Goal: Task Accomplishment & Management: Complete application form

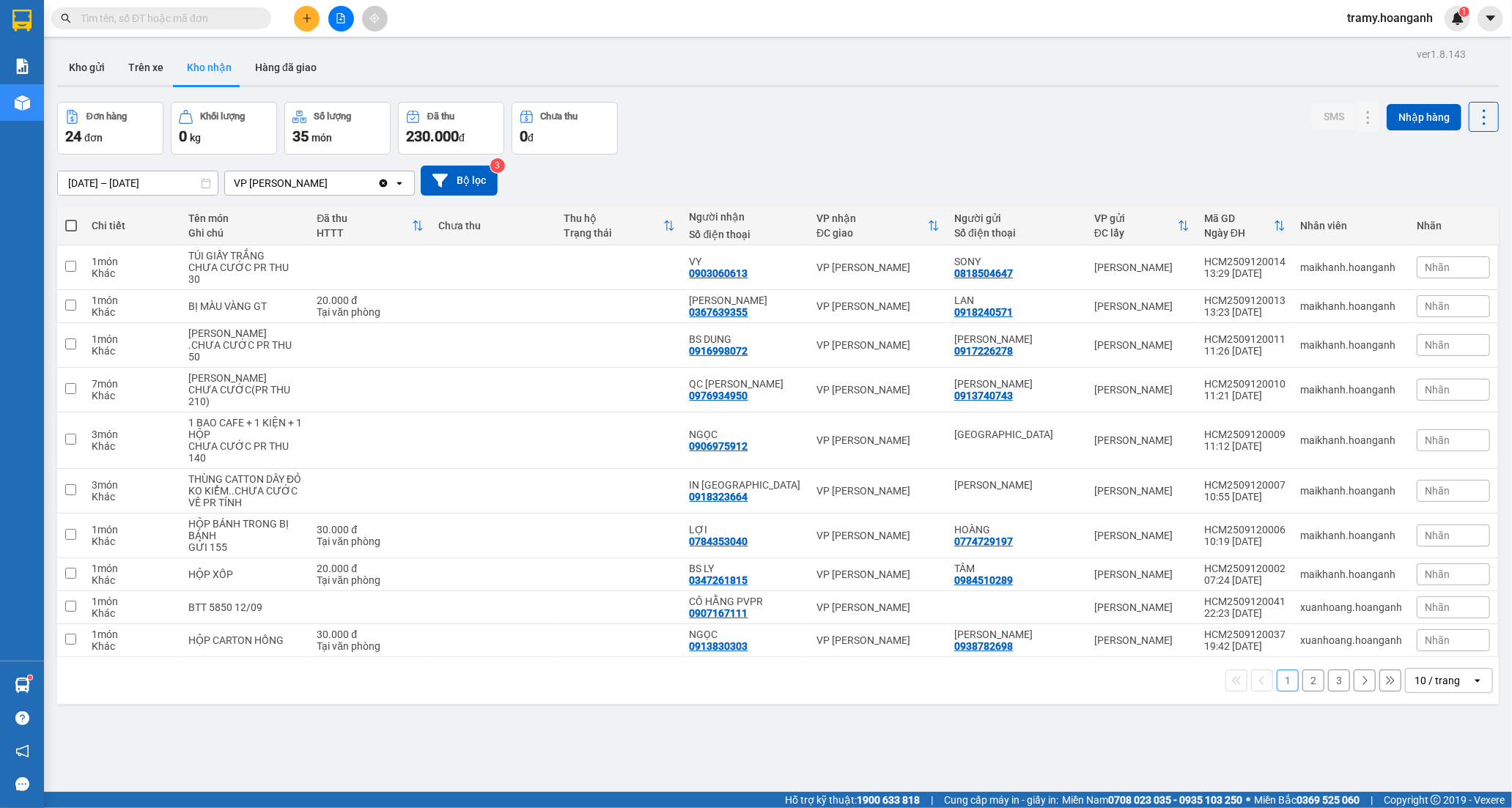
click at [1414, 688] on div "10 / trang" at bounding box center [1437, 681] width 46 height 15
click at [1409, 657] on span "100 / trang" at bounding box center [1430, 662] width 53 height 15
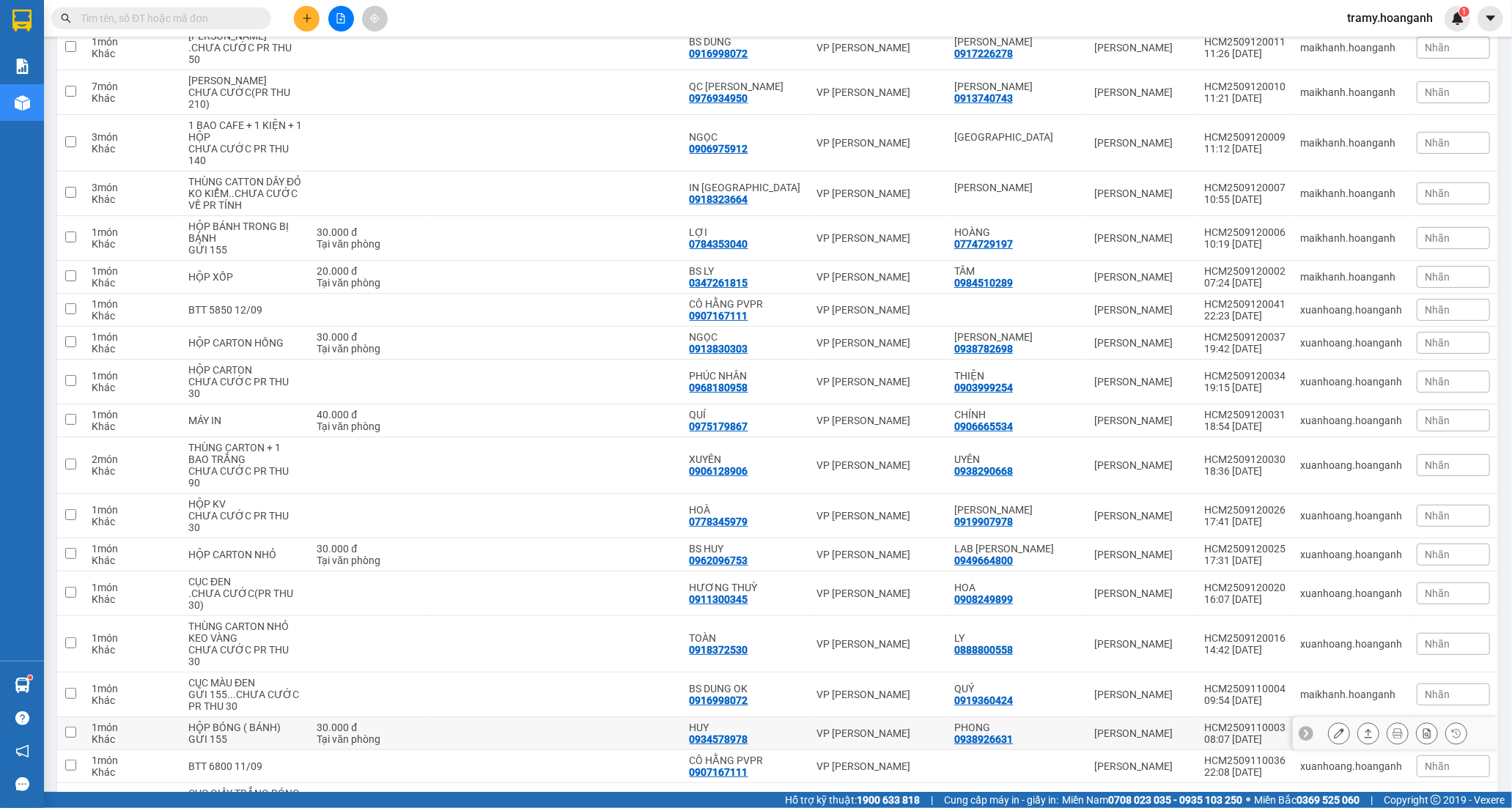
scroll to position [325, 0]
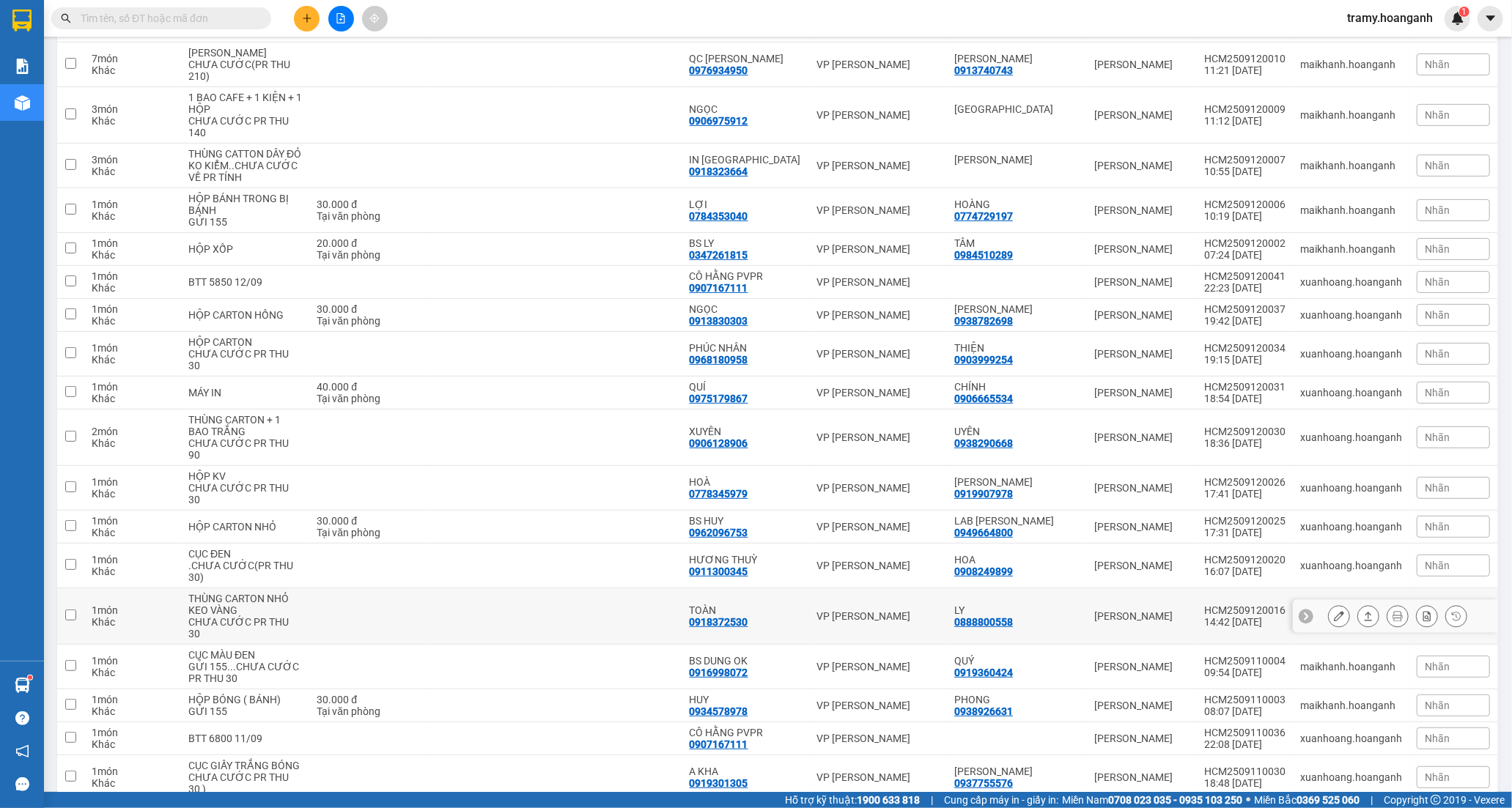
click at [682, 608] on td at bounding box center [618, 616] width 126 height 57
checkbox input "true"
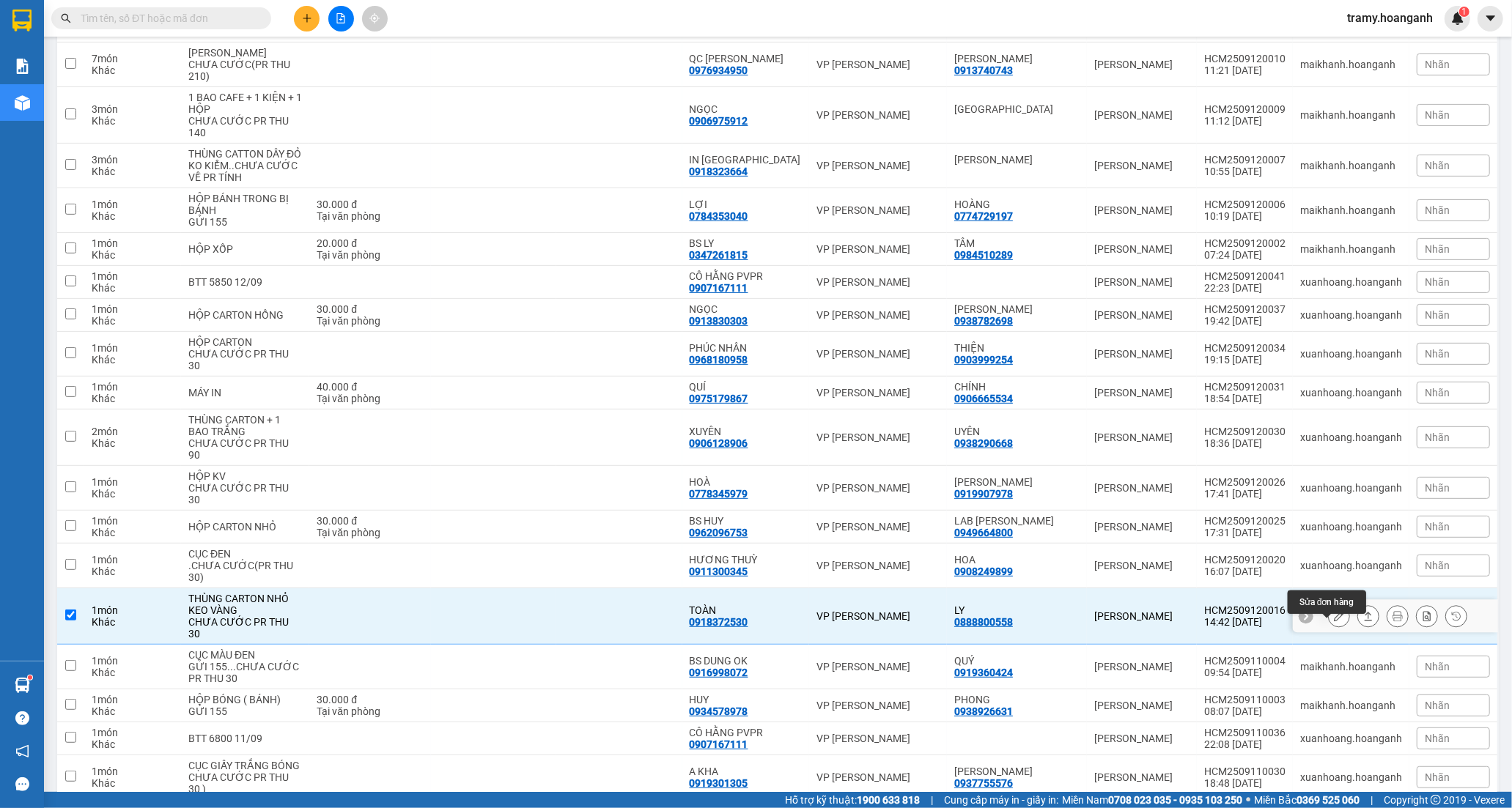
click at [1333, 621] on icon at bounding box center [1338, 616] width 10 height 10
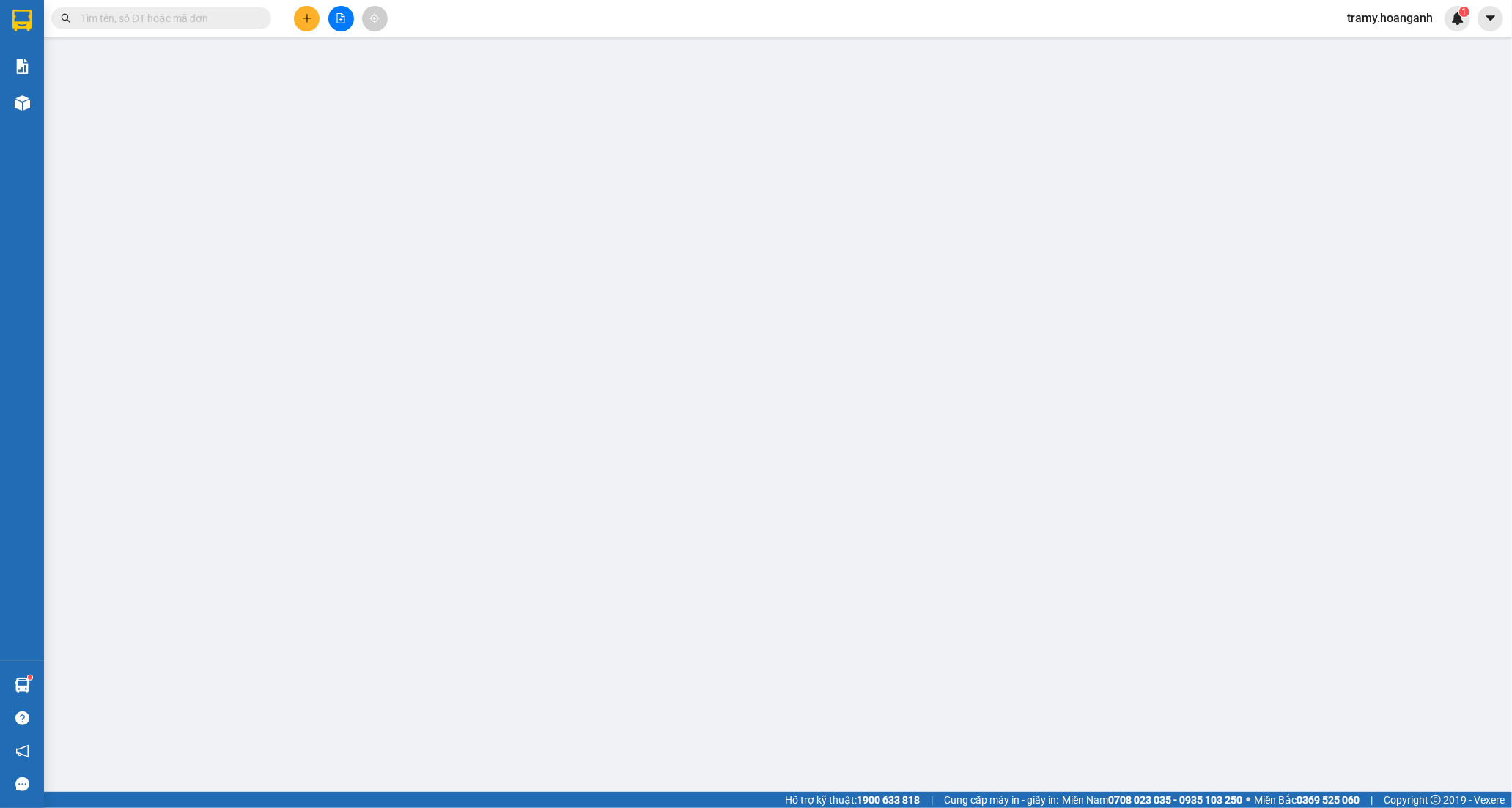
type input "0888800558"
type input "LY"
type input "0918372530"
type input "TOÀN"
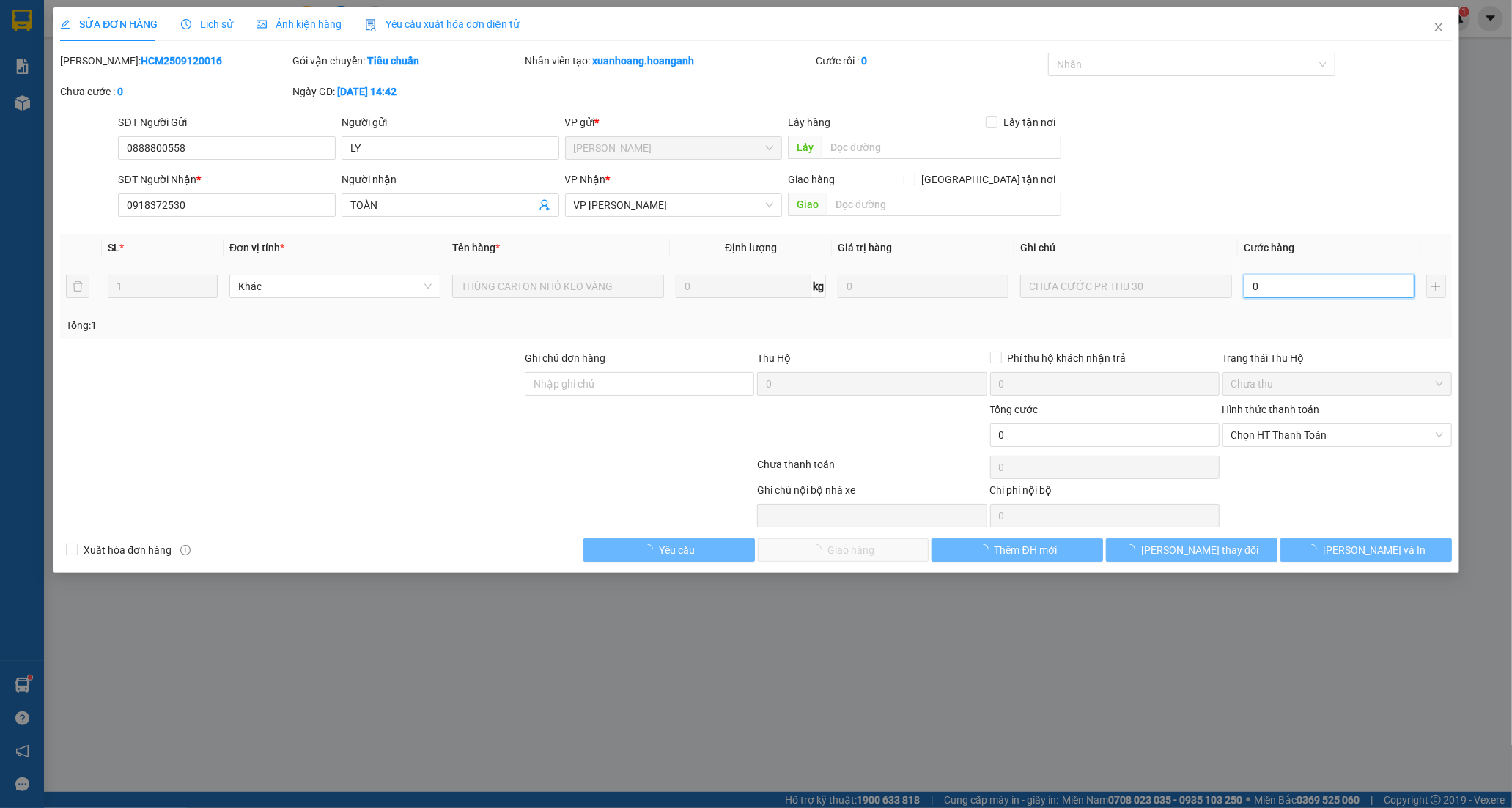
click at [1287, 281] on input "0" at bounding box center [1329, 286] width 171 height 23
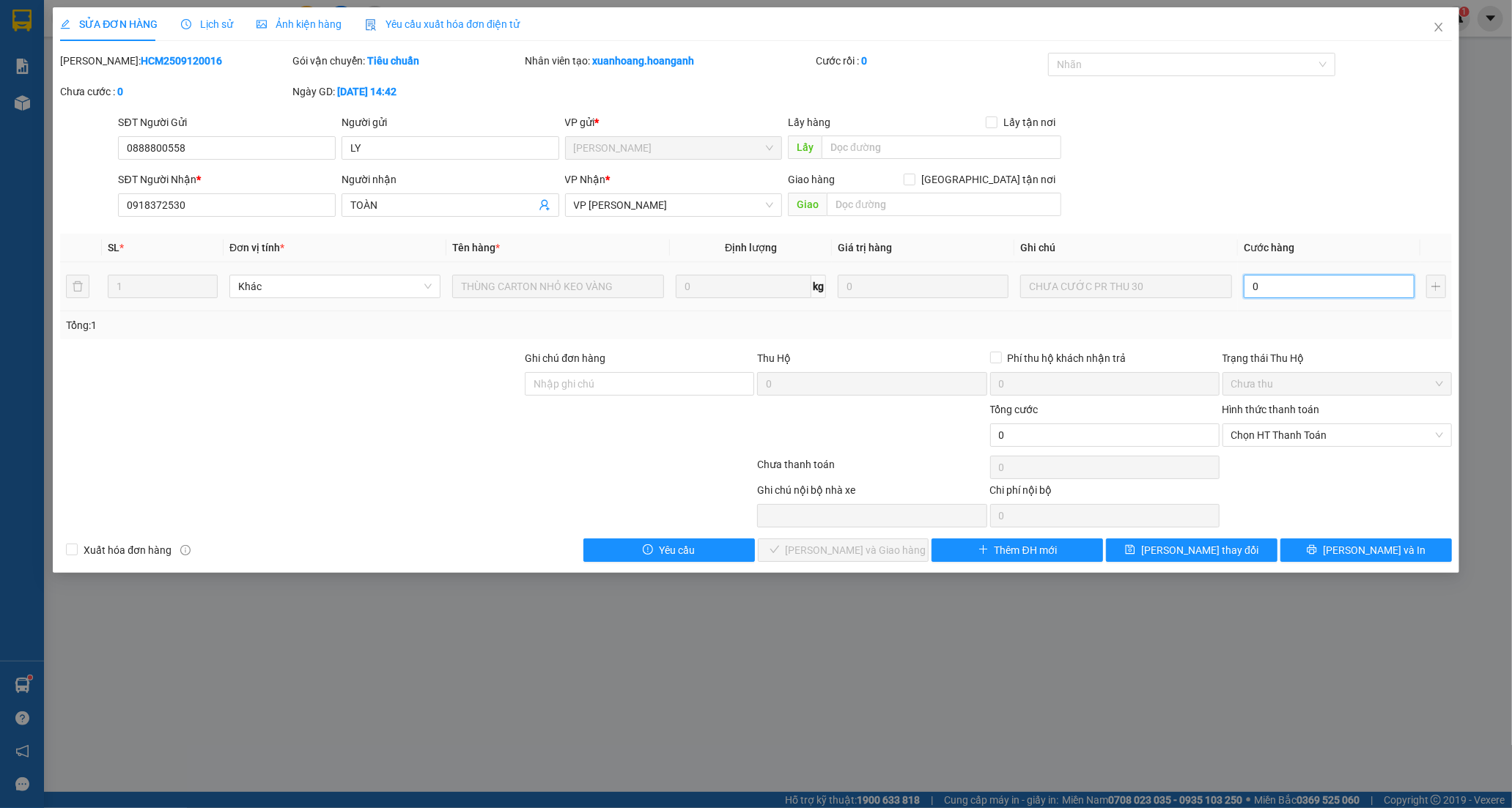
type input "3"
type input "30"
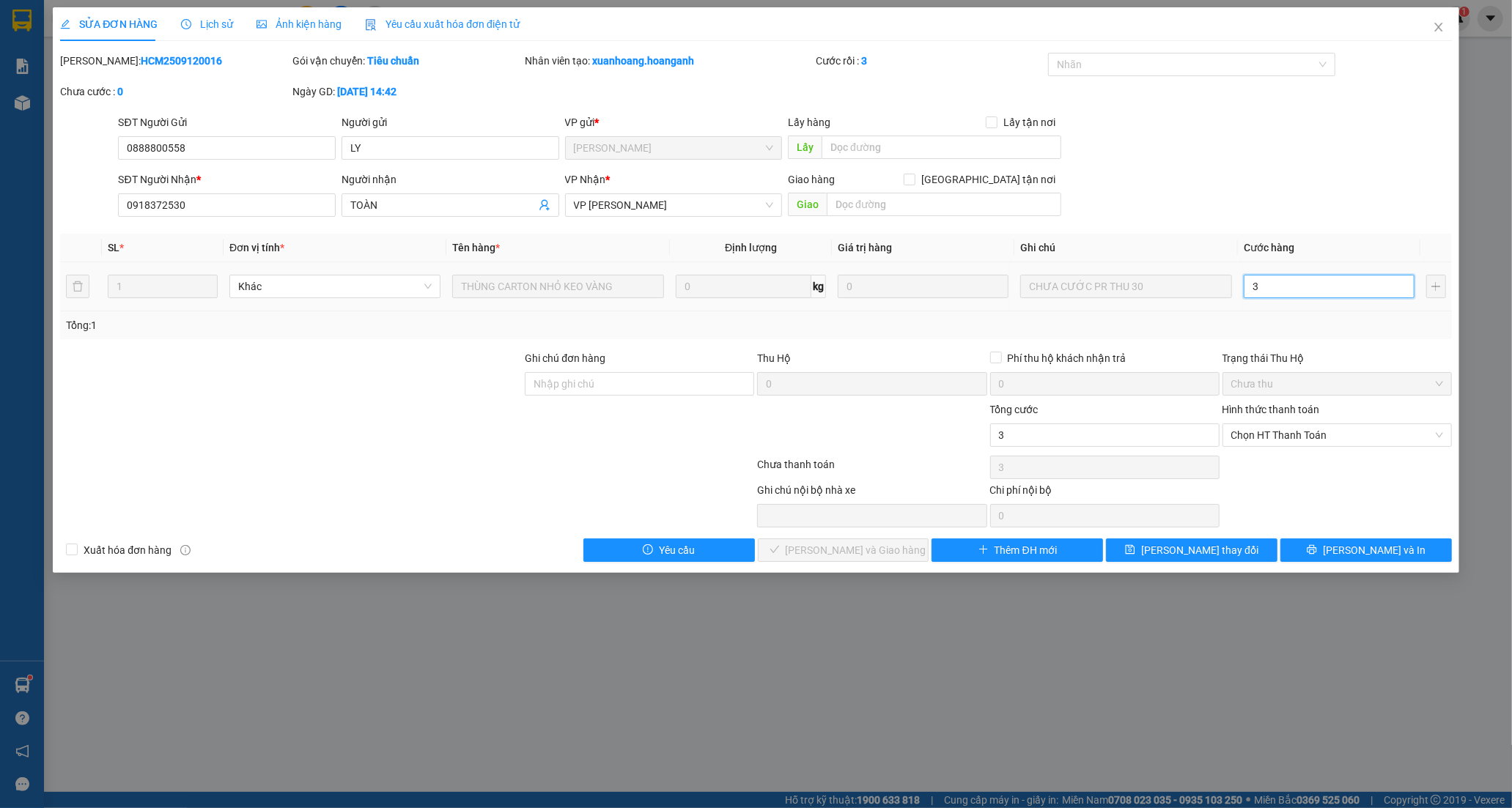
type input "30"
type input "300"
type input "30"
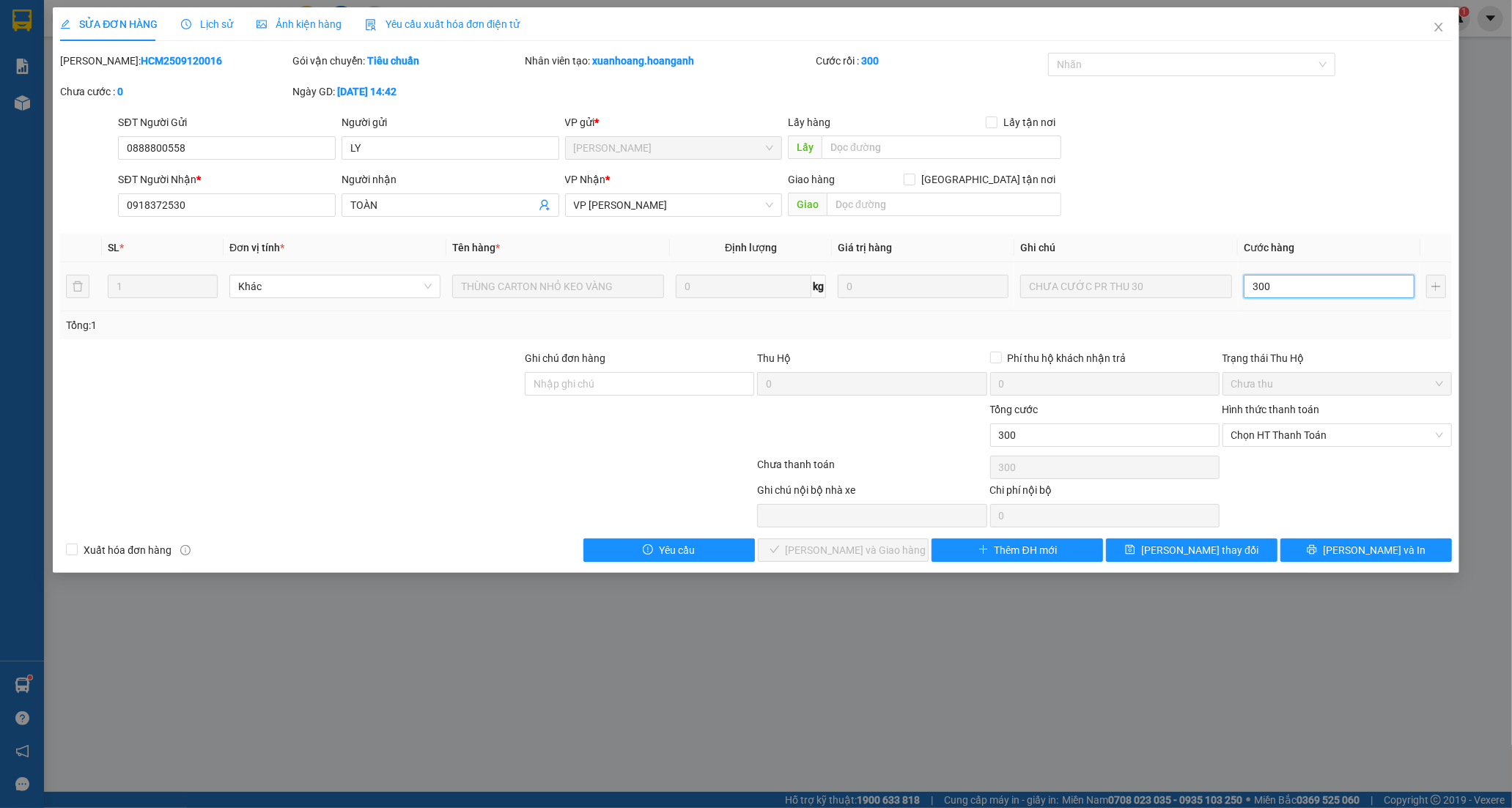
type input "30"
click at [1315, 427] on span "Chọn HT Thanh Toán" at bounding box center [1337, 435] width 212 height 22
type input "30"
type input "30.000"
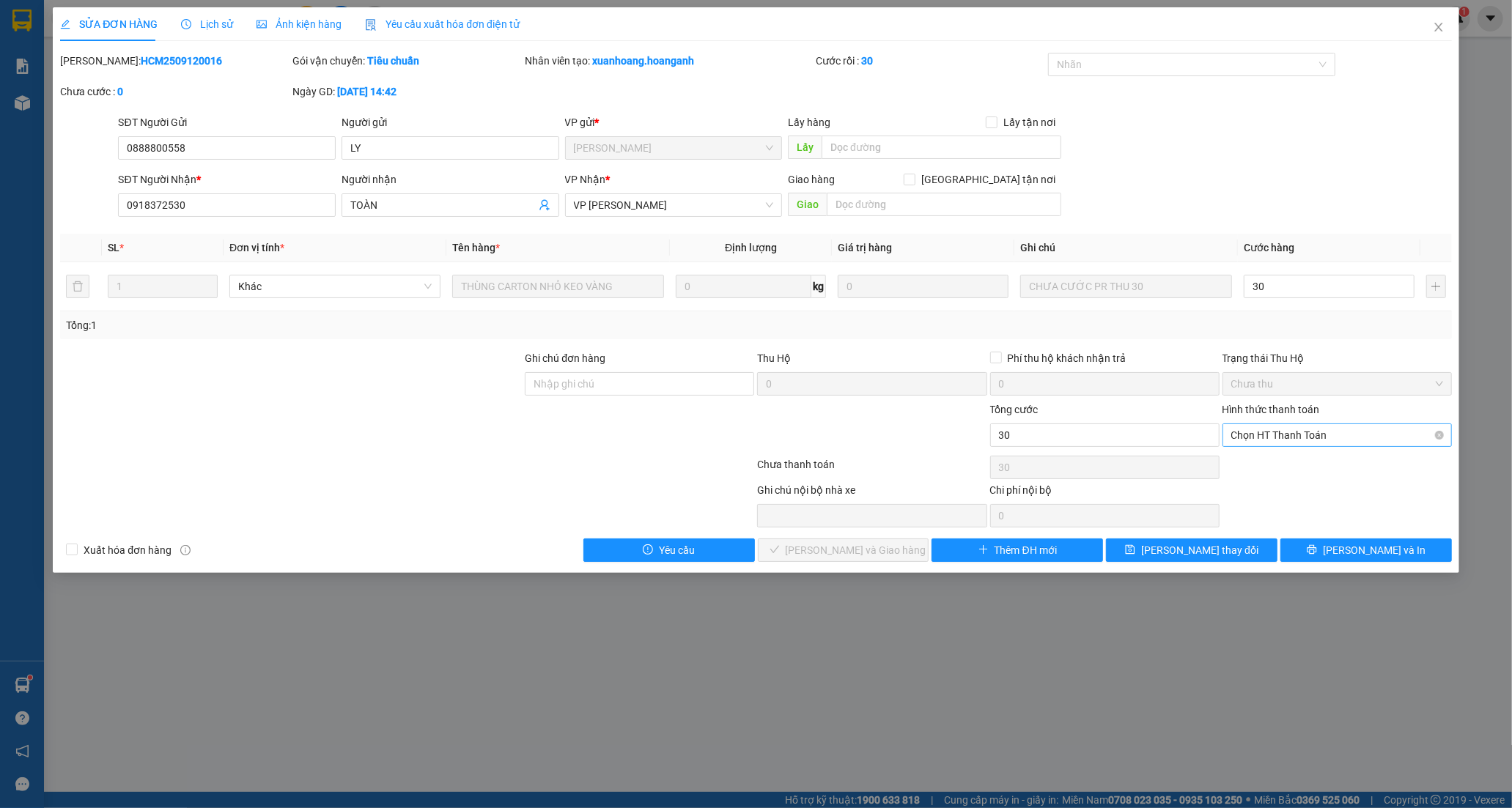
type input "30.000"
click at [1285, 466] on div "Tại văn phòng" at bounding box center [1337, 464] width 212 height 16
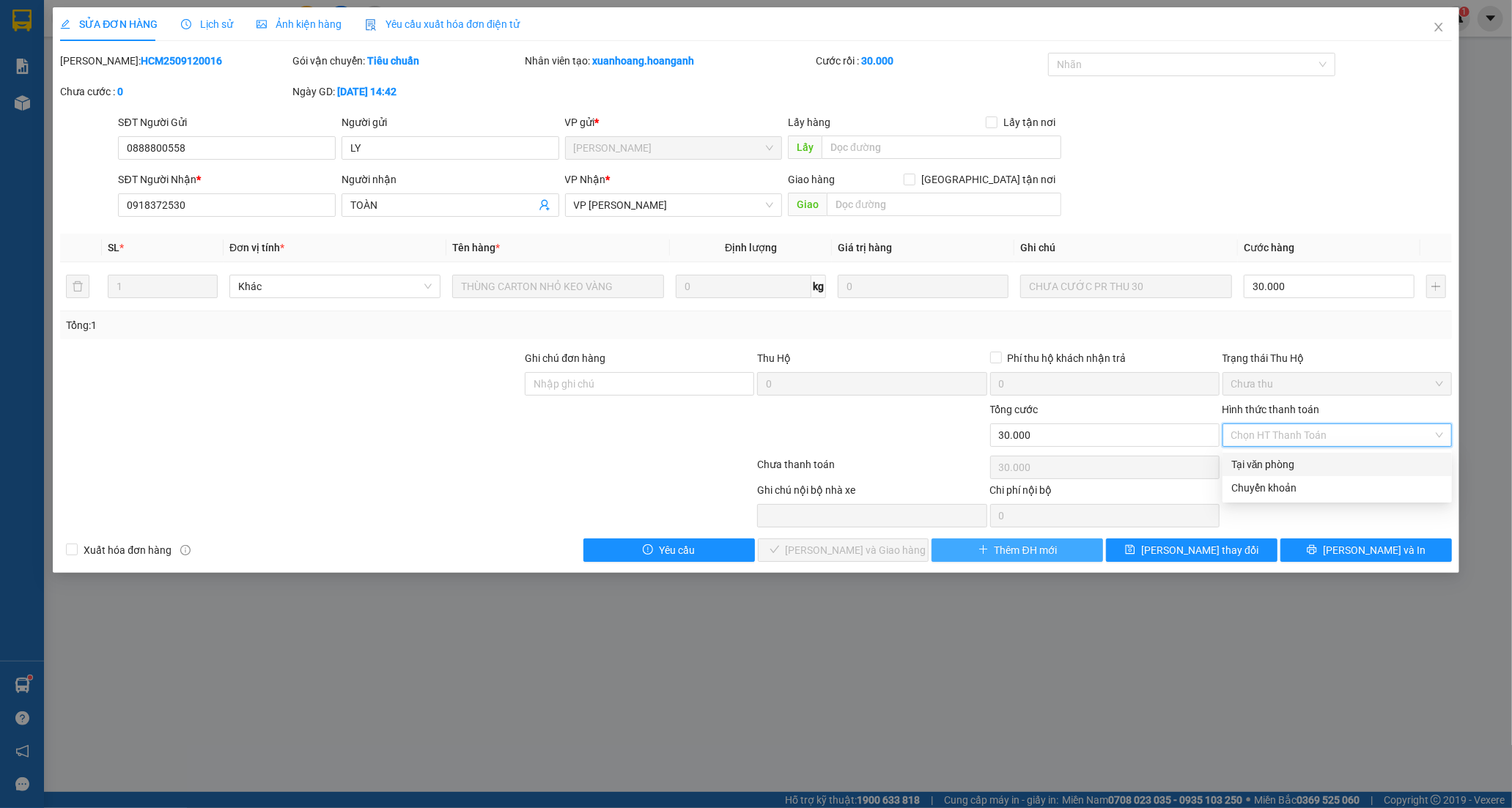
type input "0"
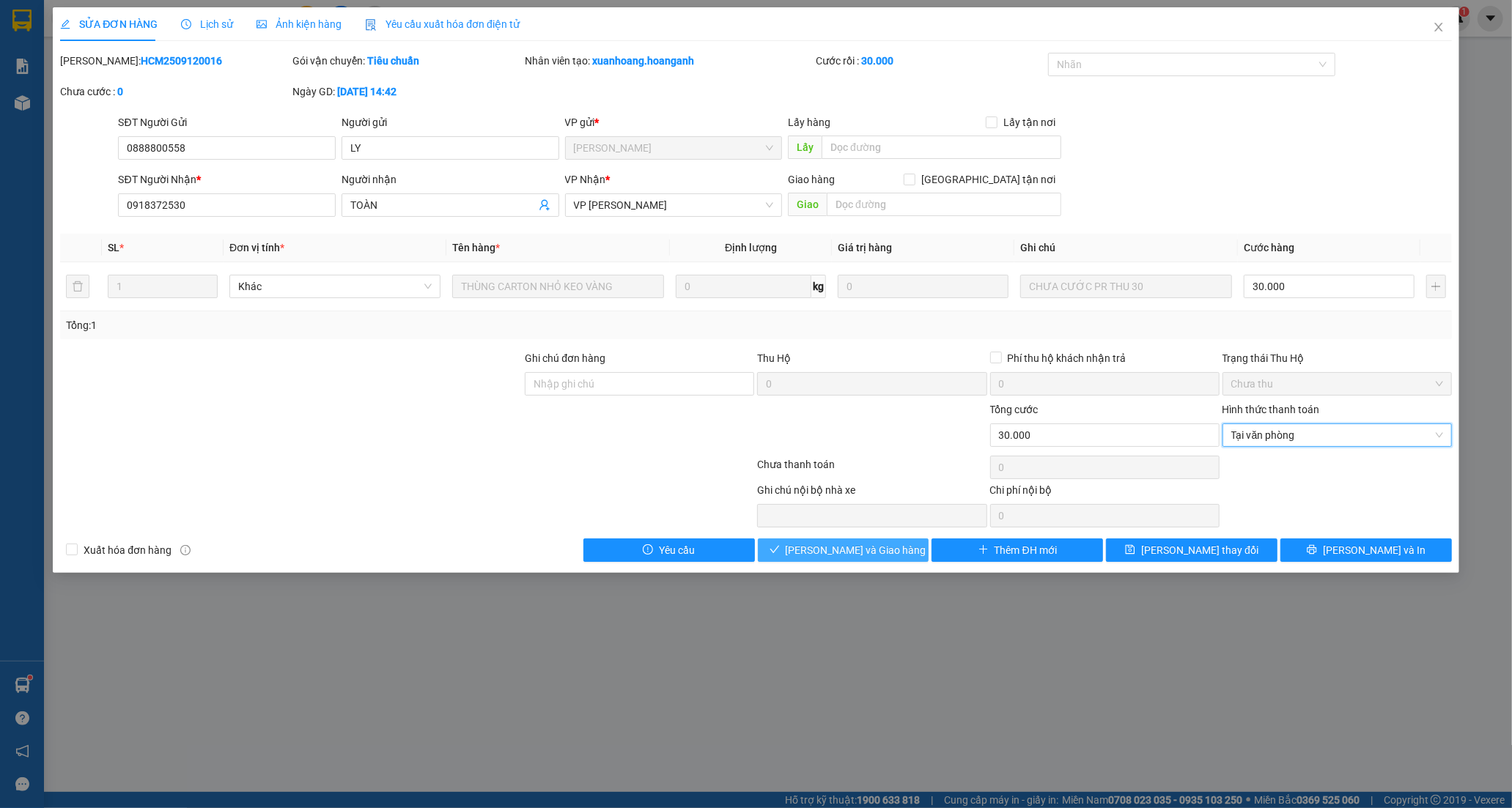
click at [868, 543] on span "[PERSON_NAME] và Giao hàng" at bounding box center [855, 550] width 140 height 16
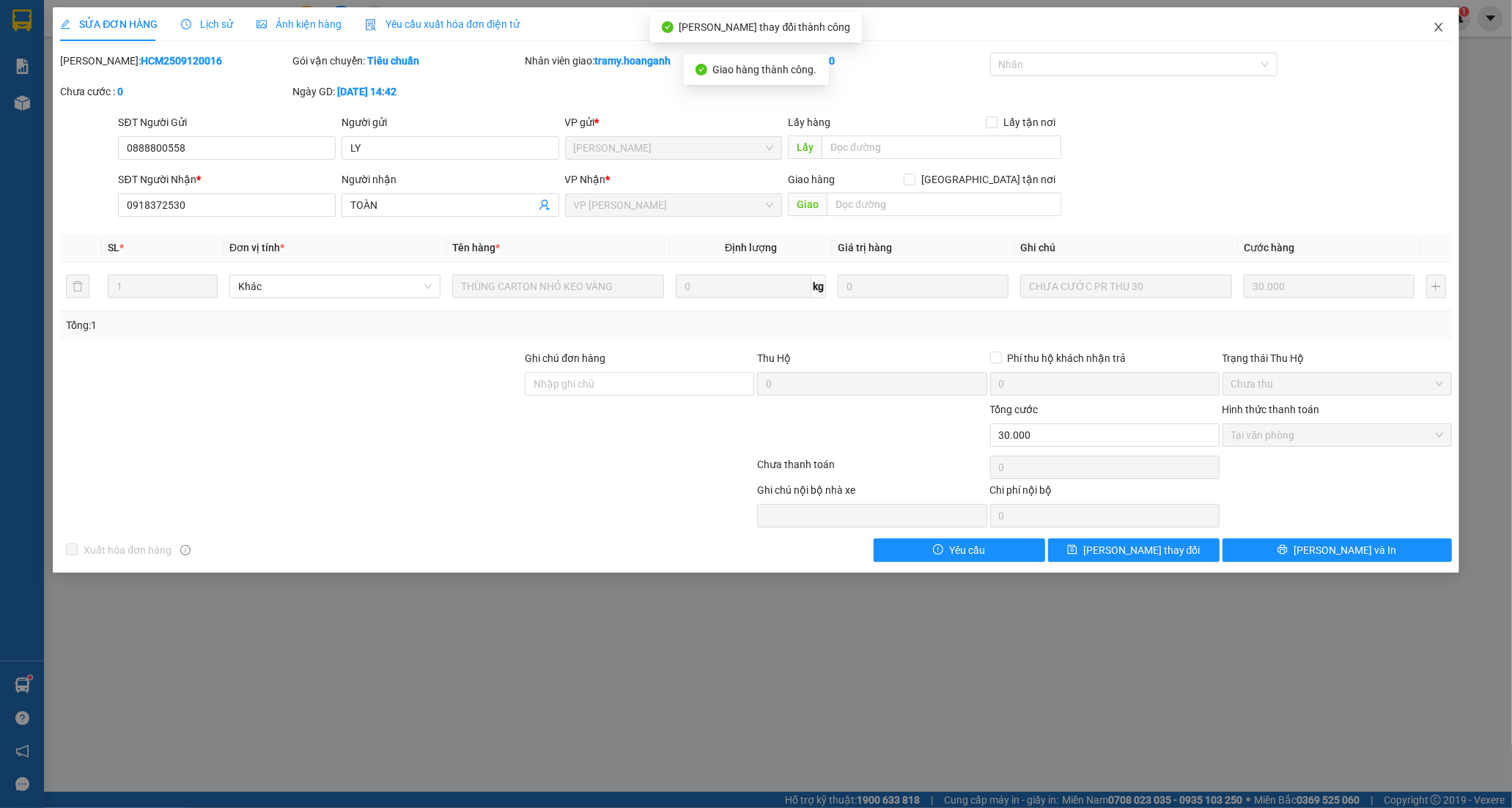
click at [1437, 25] on icon "close" at bounding box center [1439, 27] width 12 height 12
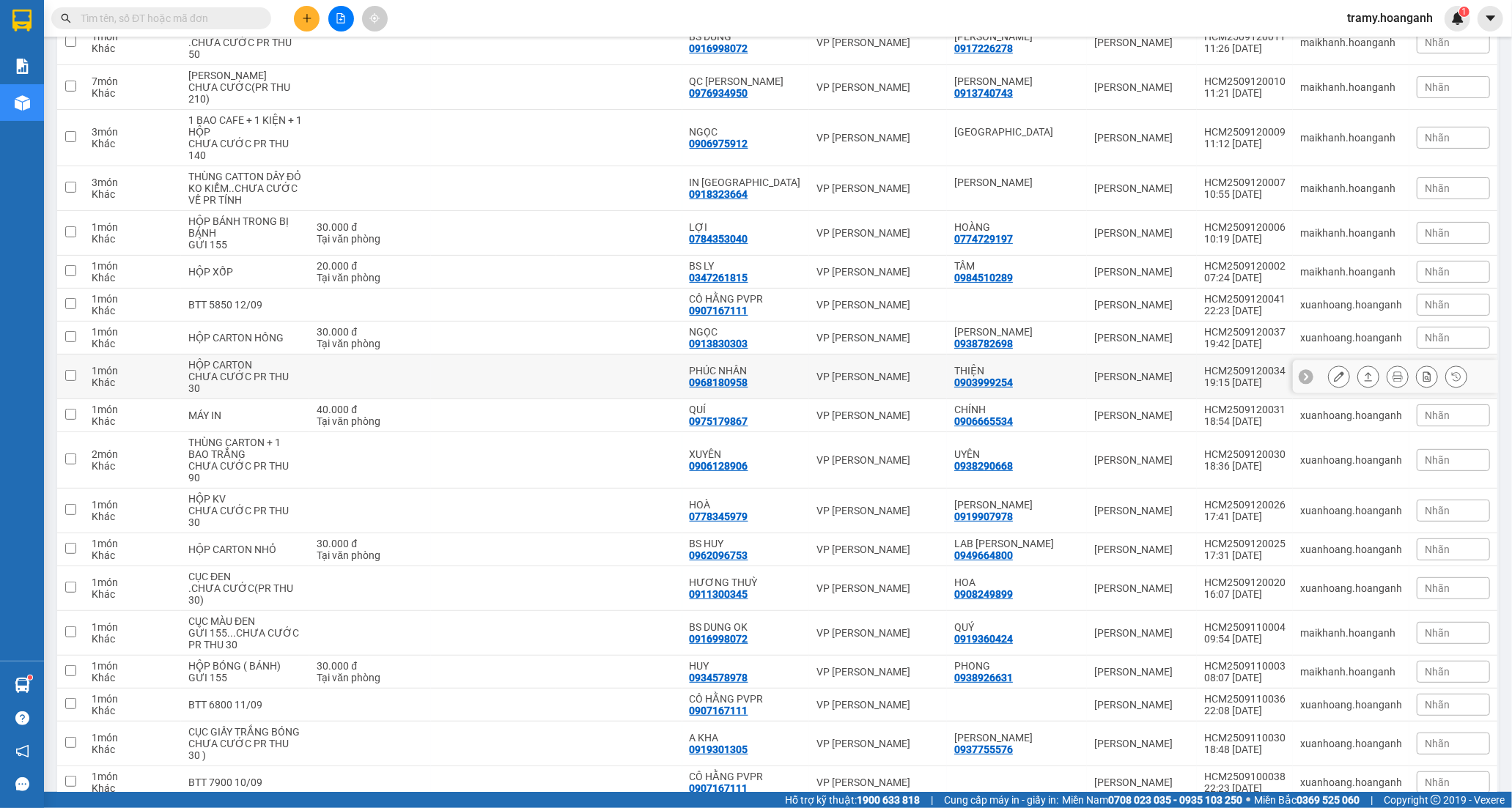
scroll to position [325, 0]
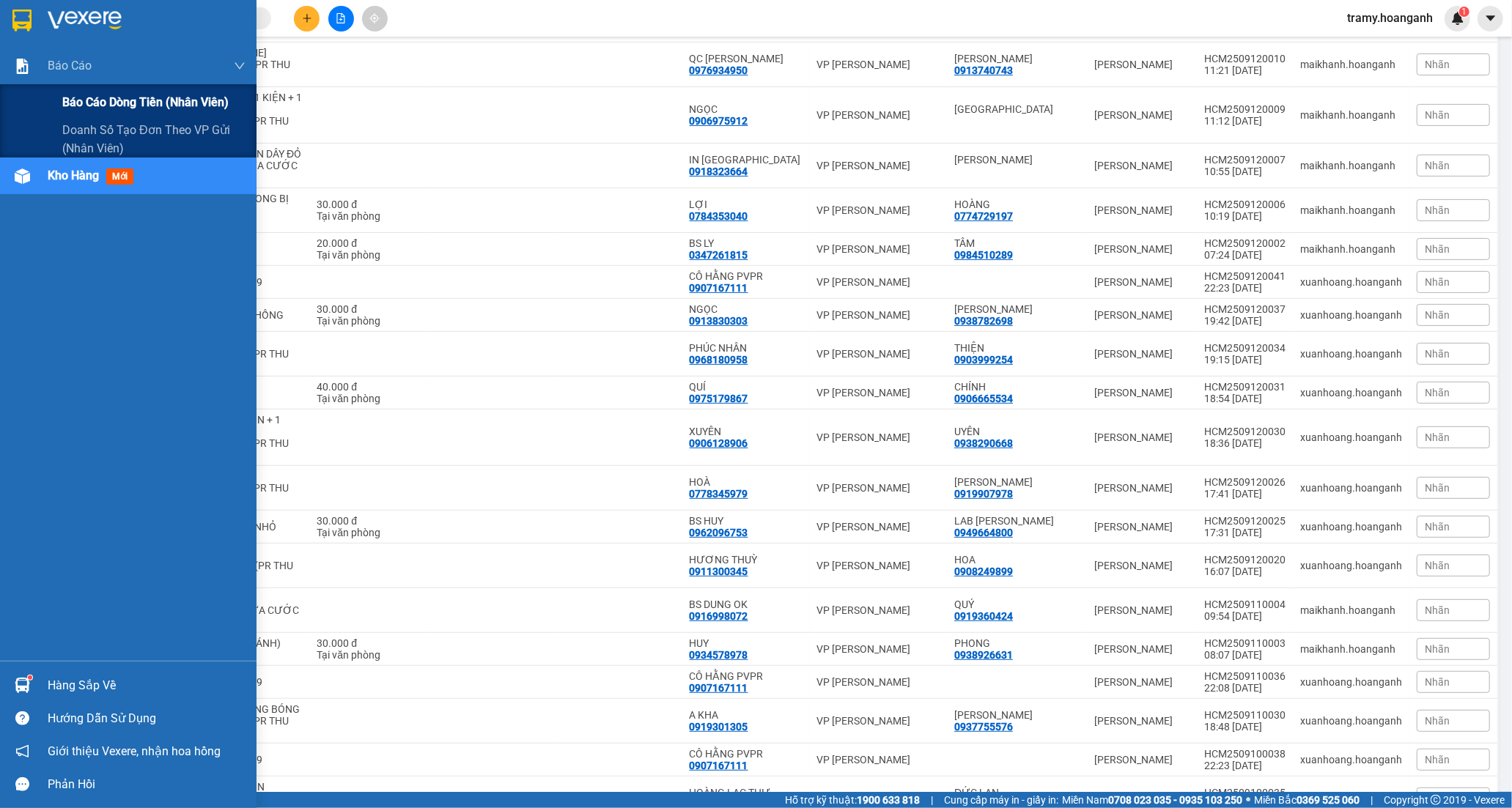
click at [93, 113] on div "Báo cáo dòng tiền (nhân viên)" at bounding box center [153, 102] width 183 height 36
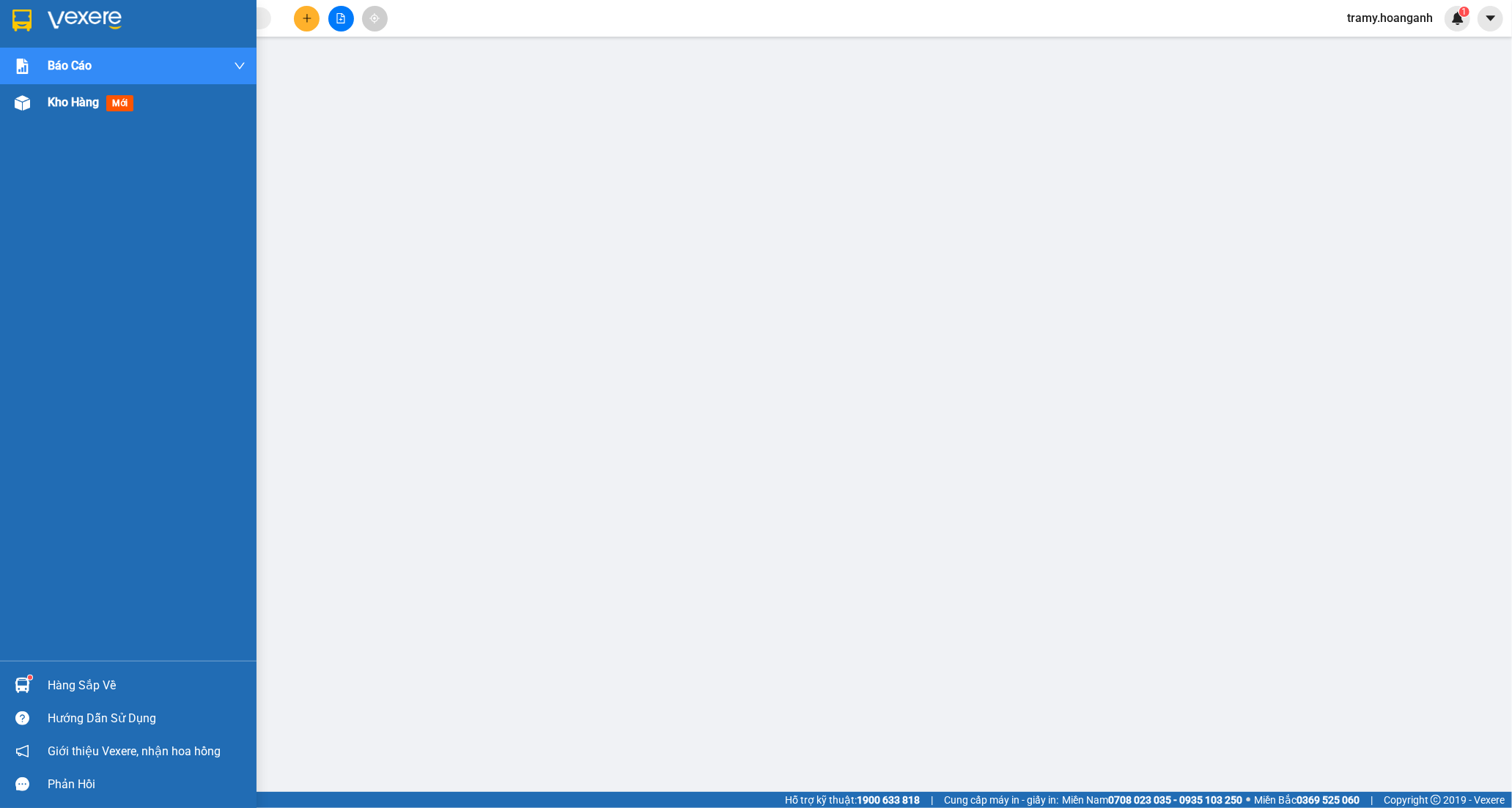
click at [78, 102] on span "Kho hàng" at bounding box center [73, 101] width 51 height 14
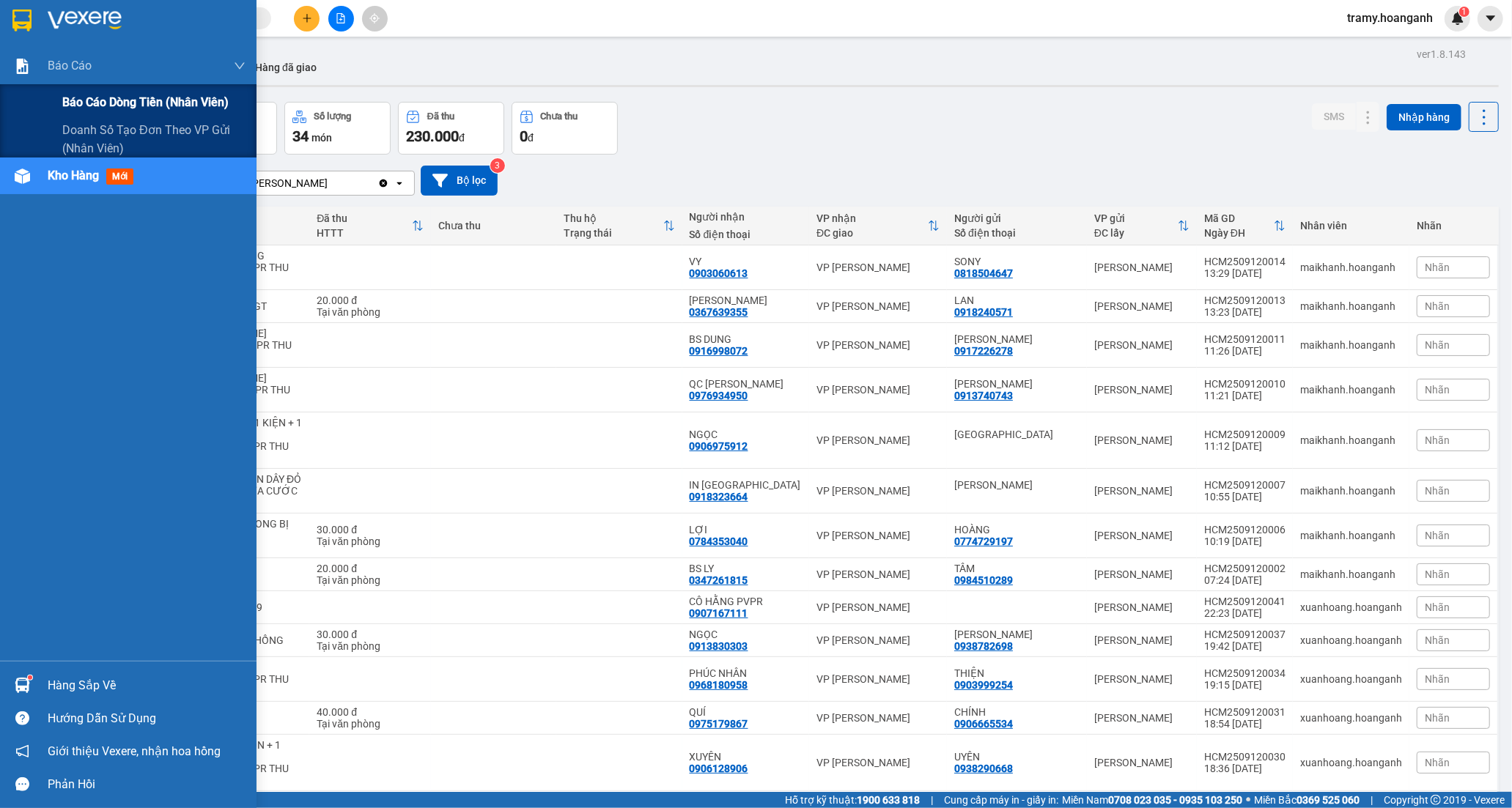
click at [75, 107] on span "Báo cáo dòng tiền (nhân viên)" at bounding box center [145, 102] width 166 height 19
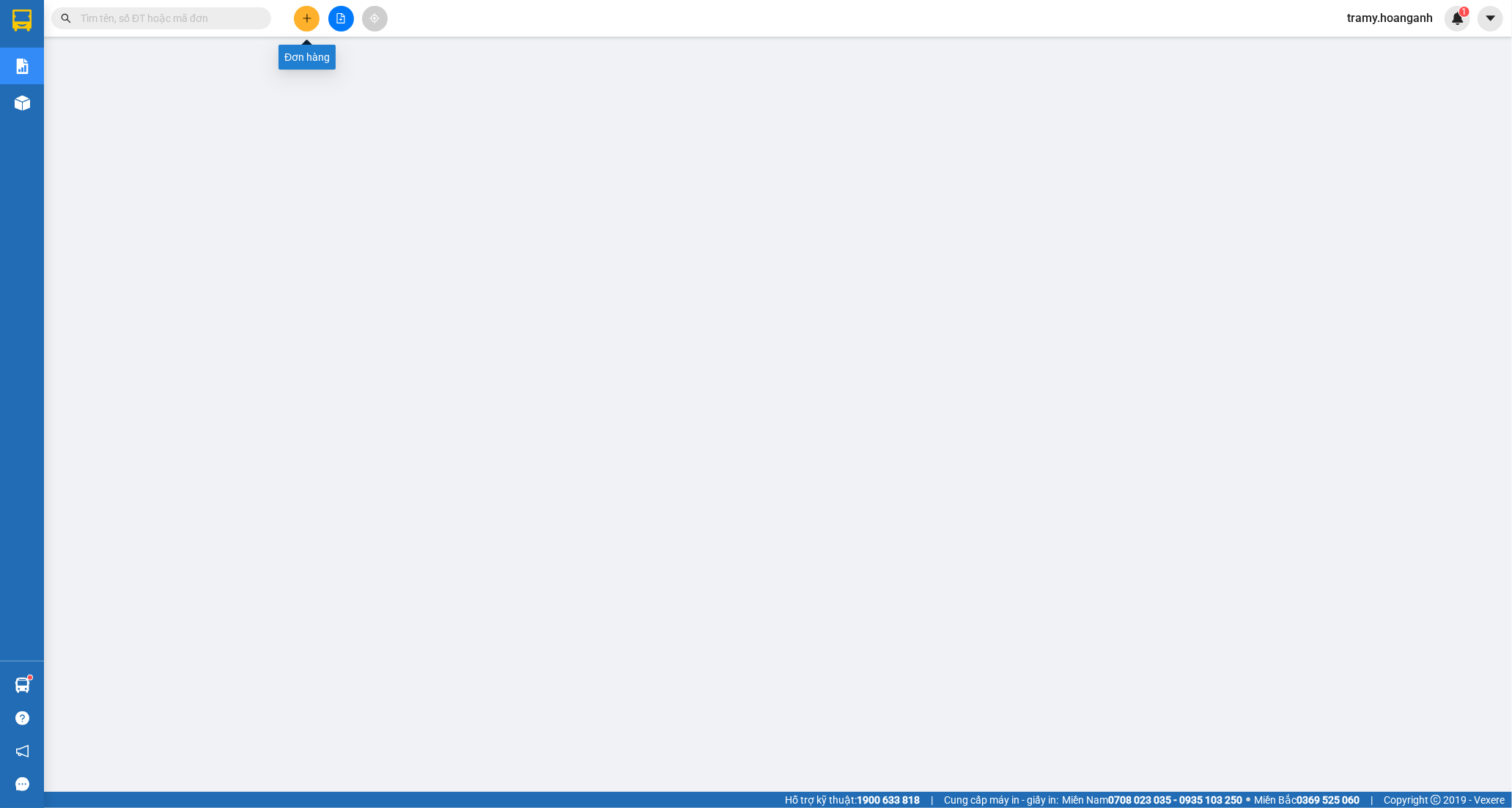
click at [310, 18] on icon "plus" at bounding box center [306, 18] width 8 height 1
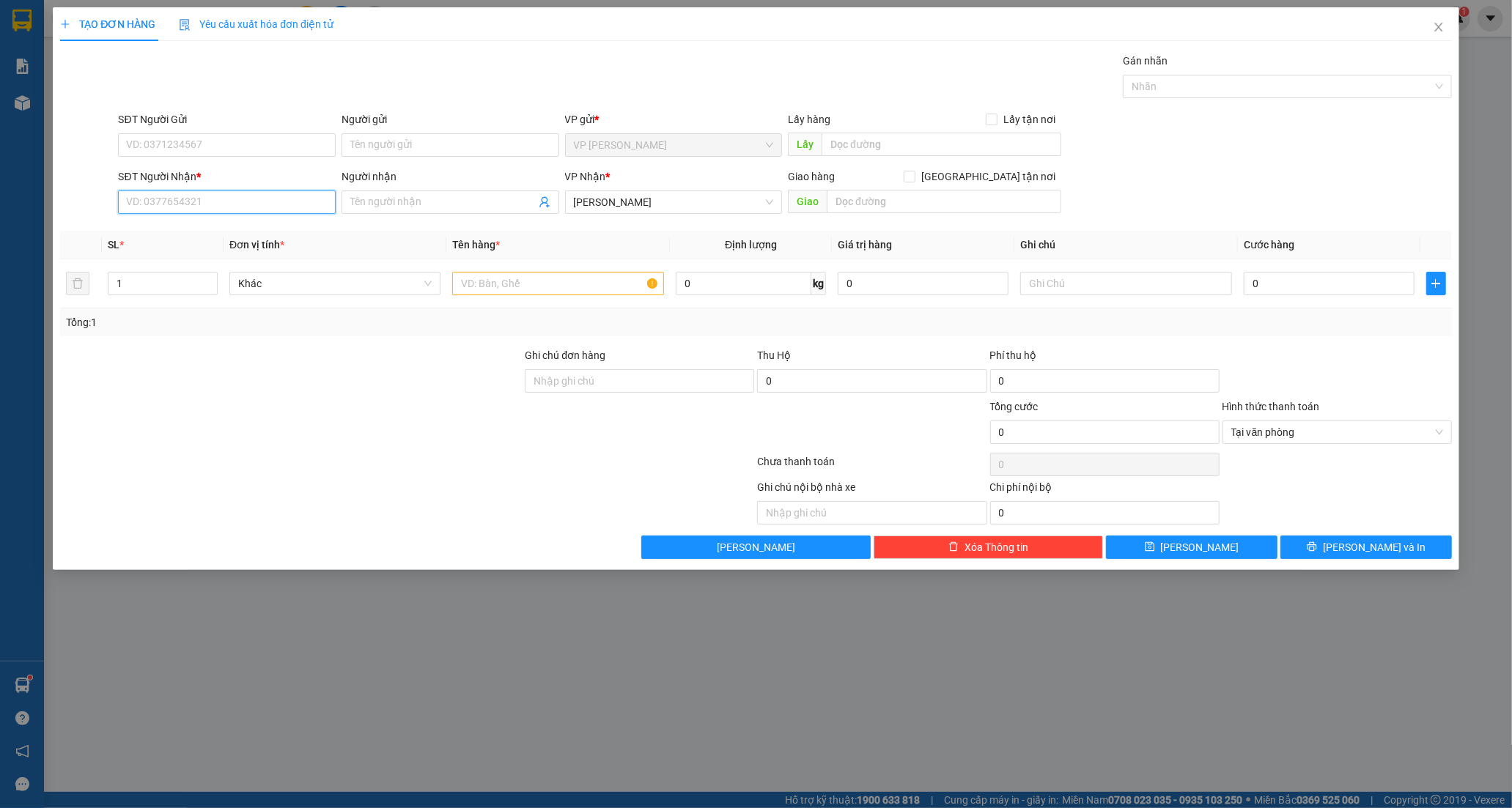
click at [157, 191] on input "SĐT Người Nhận *" at bounding box center [227, 202] width 218 height 23
click at [151, 195] on input "SĐT Người Nhận *" at bounding box center [227, 202] width 218 height 23
click at [172, 199] on input "SĐT Người Nhận *" at bounding box center [227, 202] width 218 height 23
type input "0"
click at [191, 216] on div "SĐT Người Nhận * VD: 0377654321" at bounding box center [227, 193] width 218 height 51
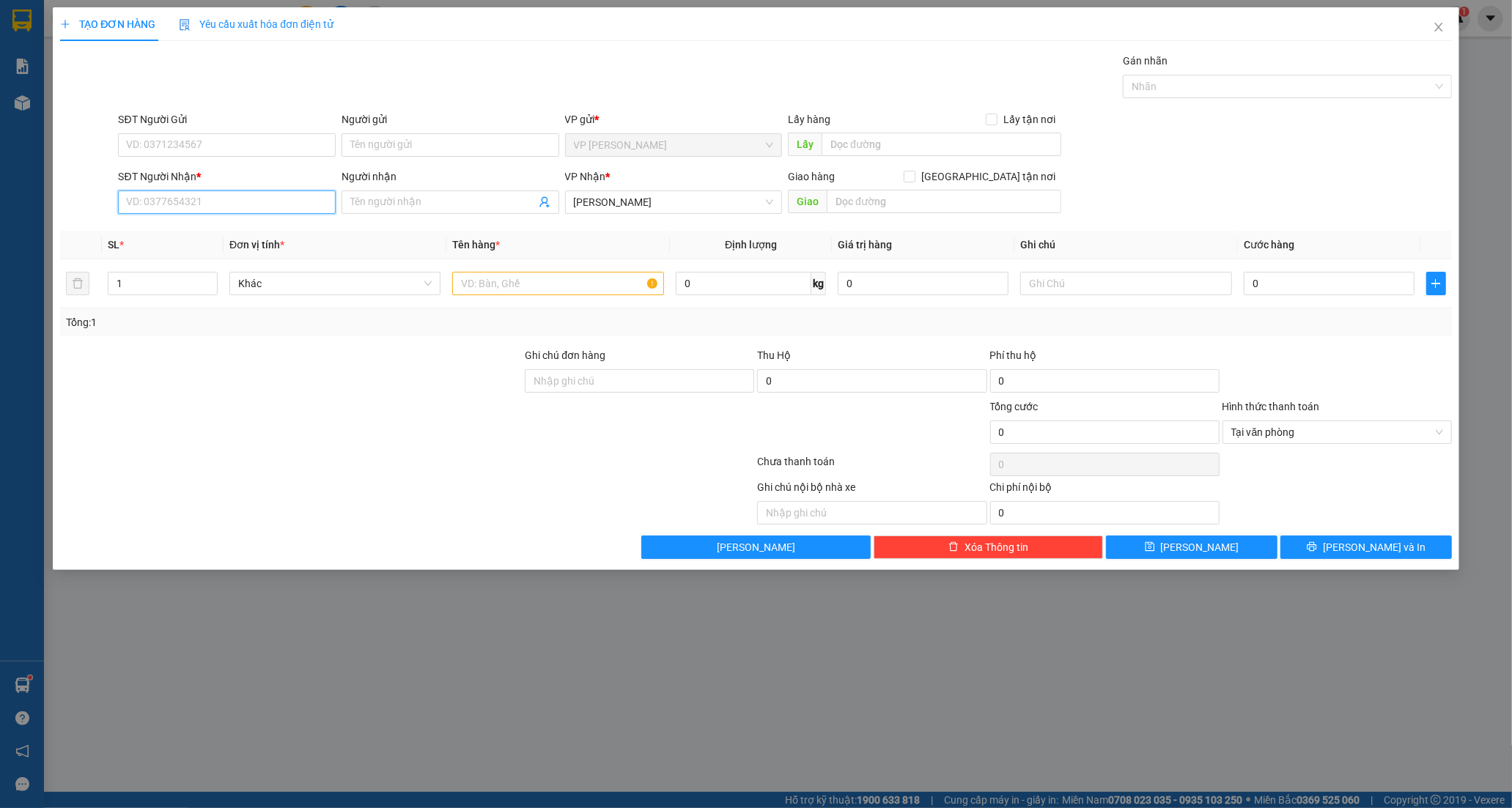
click at [194, 205] on input "SĐT Người Nhận *" at bounding box center [227, 202] width 218 height 23
click at [180, 200] on input "SĐT Người Nhận *" at bounding box center [227, 202] width 218 height 23
drag, startPoint x: 179, startPoint y: 145, endPoint x: 177, endPoint y: 157, distance: 12.2
click at [177, 149] on input "SĐT Người Gửi" at bounding box center [227, 144] width 218 height 23
type input "0377225564"
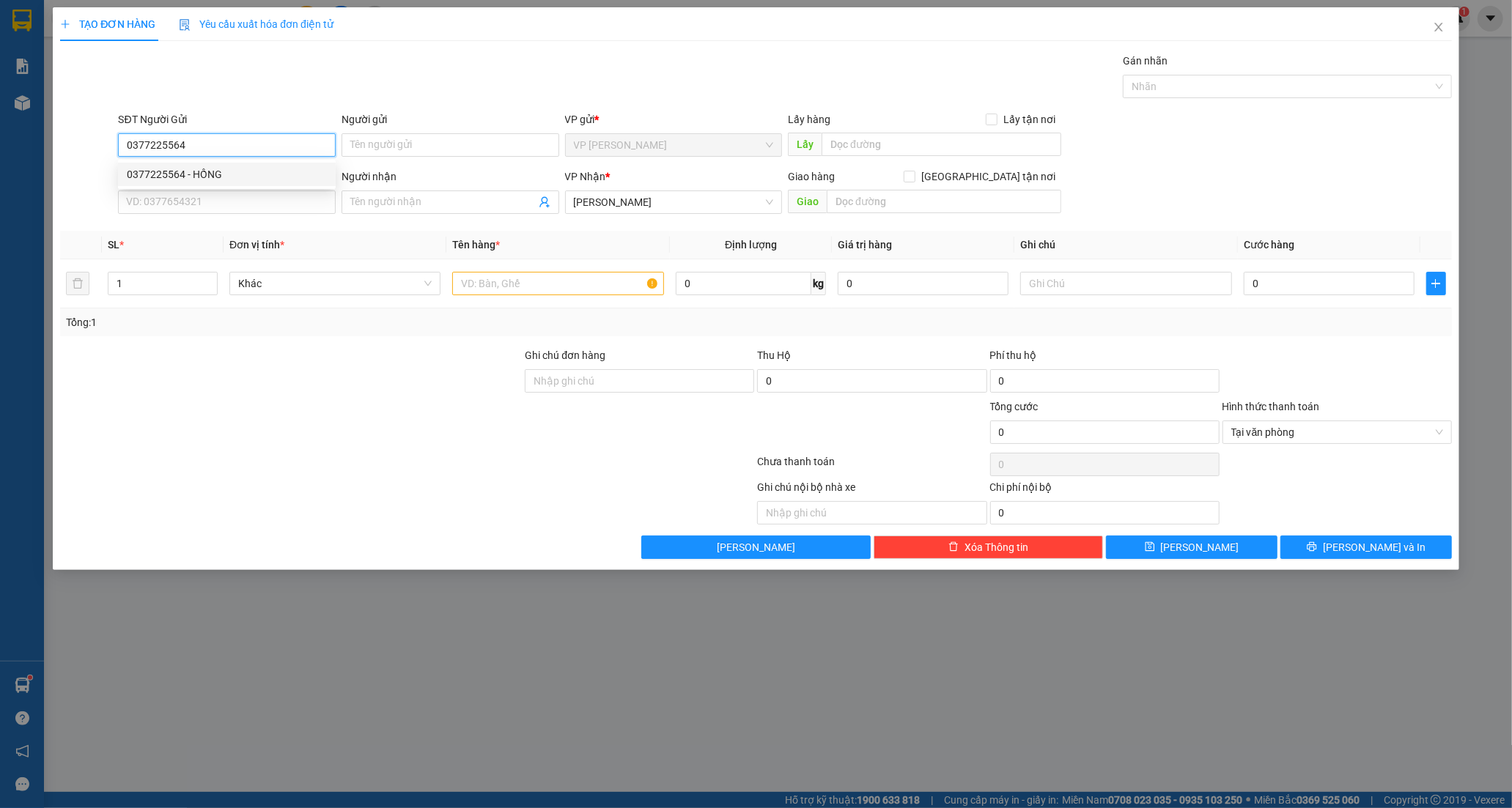
click at [223, 173] on div "0377225564 - HỒNG" at bounding box center [226, 174] width 200 height 16
type input "HỒNG"
type input "40.000"
type input "0377225564"
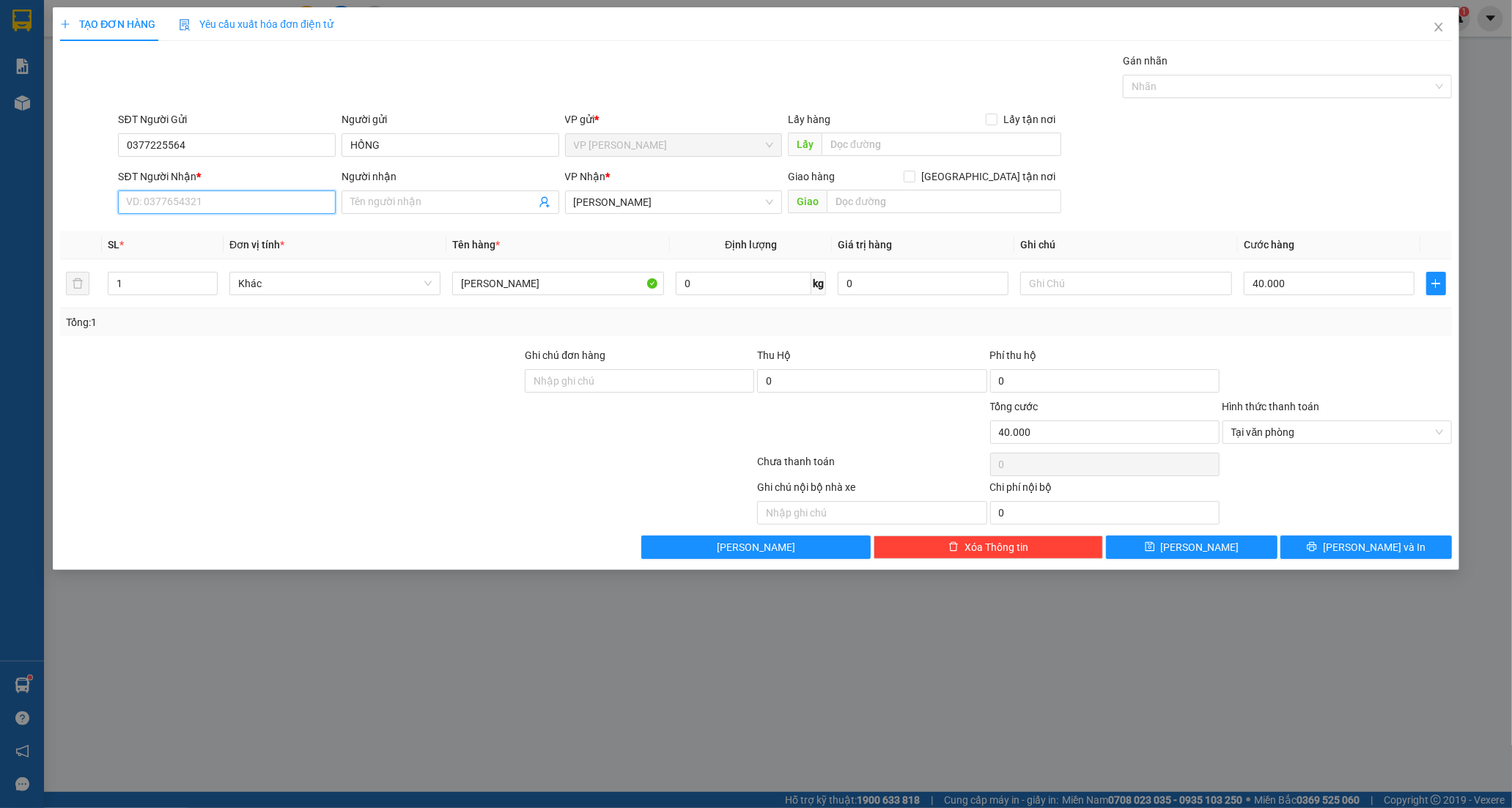
click at [223, 195] on input "SĐT Người Nhận *" at bounding box center [227, 202] width 218 height 23
click at [237, 225] on div "0708098985 - HƯỜNG" at bounding box center [226, 231] width 200 height 16
type input "0708098985"
type input "HƯỜNG"
click at [258, 209] on input "0708098985" at bounding box center [227, 202] width 218 height 23
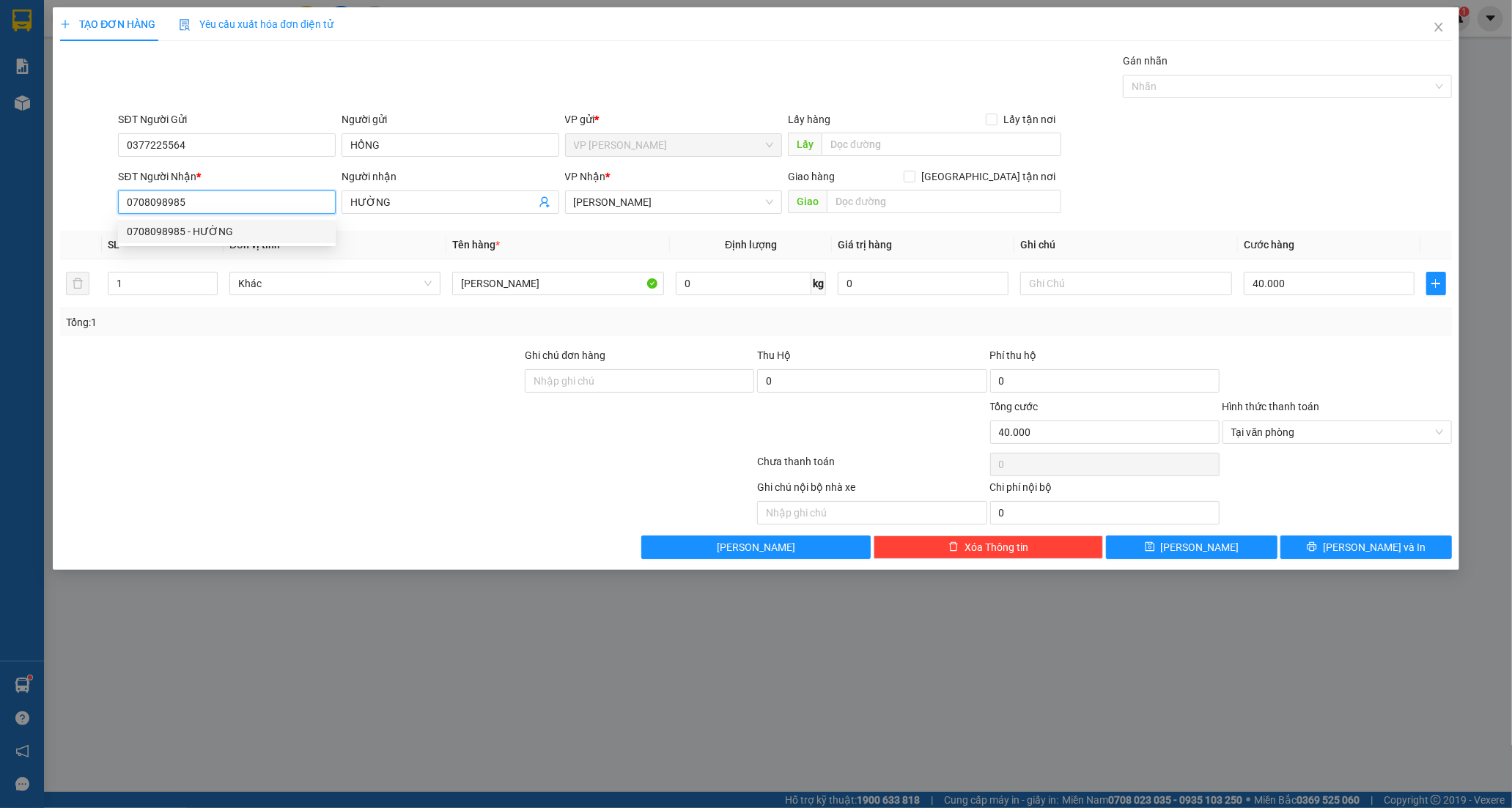
click at [264, 226] on div "0708098985 - HƯỜNG" at bounding box center [226, 231] width 200 height 16
click at [1438, 23] on icon "close" at bounding box center [1439, 27] width 12 height 12
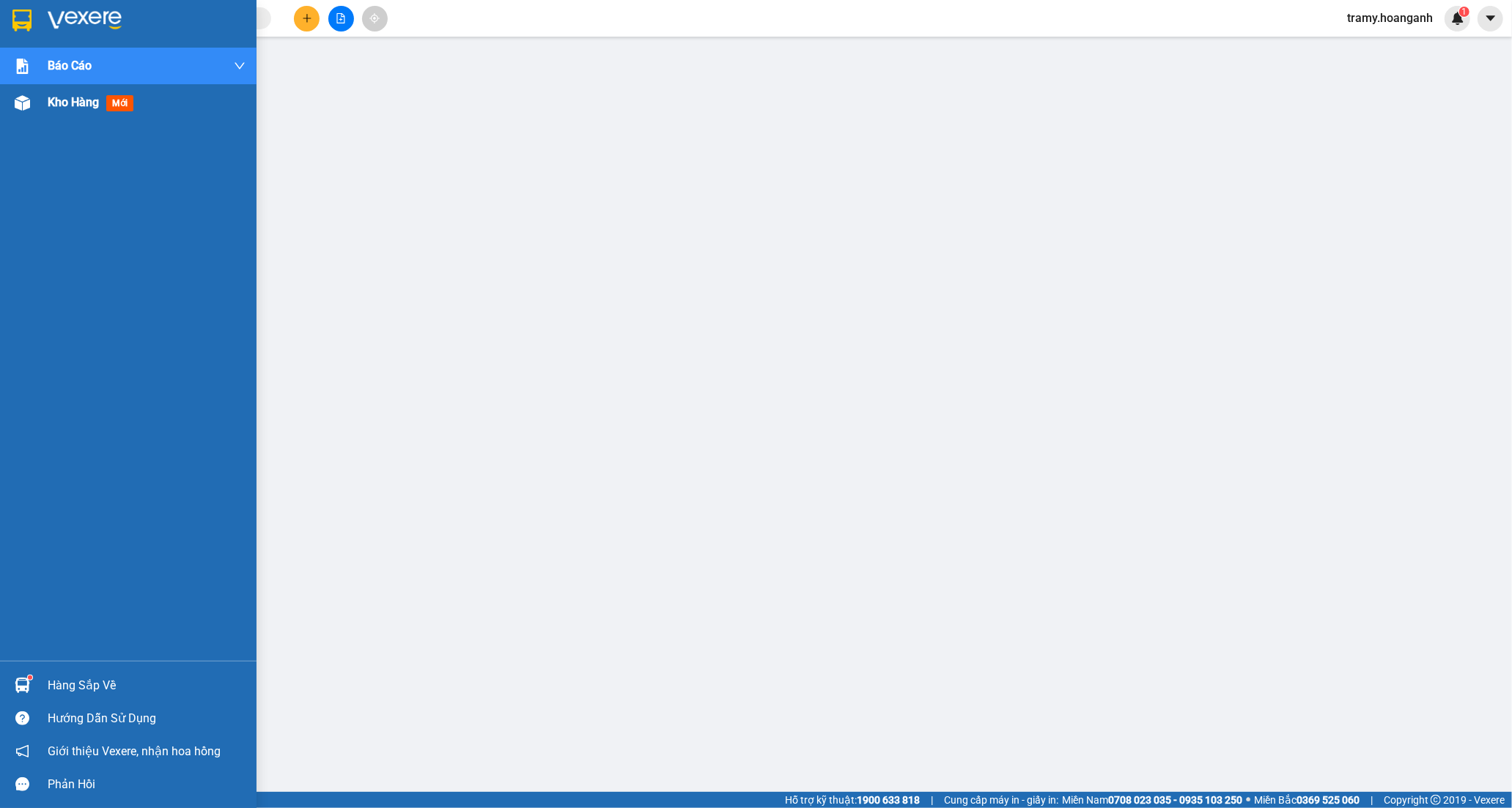
click at [60, 95] on span "Kho hàng" at bounding box center [73, 101] width 51 height 14
